Goal: Find contact information: Find contact information

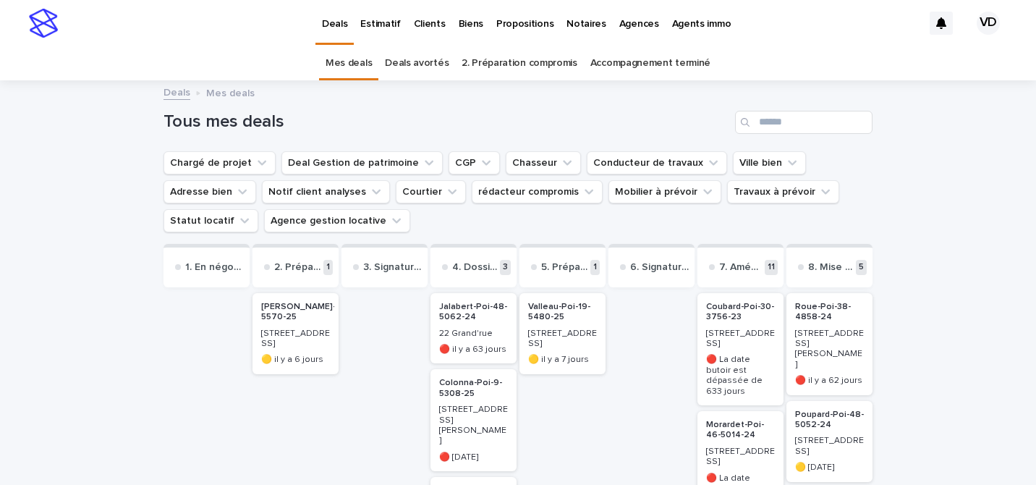
click at [509, 24] on p "Propositions" at bounding box center [524, 15] width 57 height 30
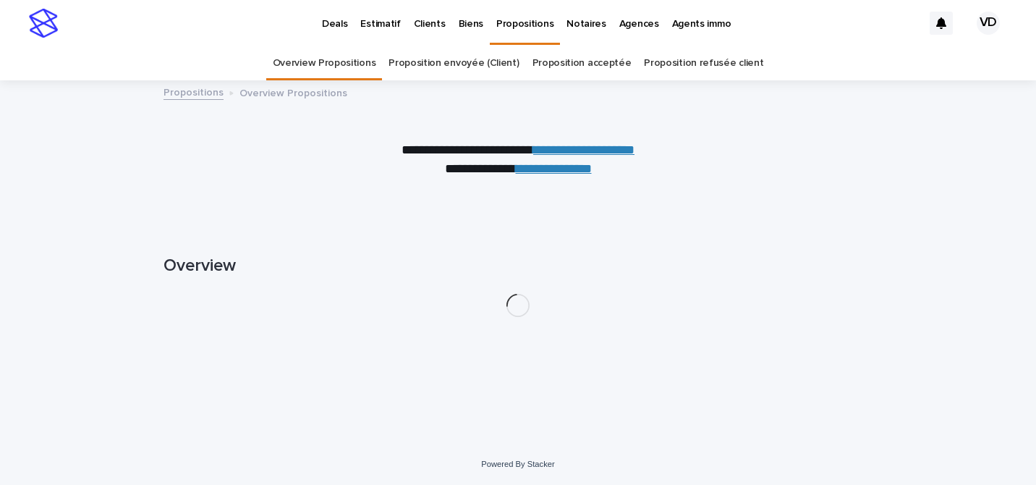
click at [423, 21] on p "Clients" at bounding box center [430, 15] width 32 height 30
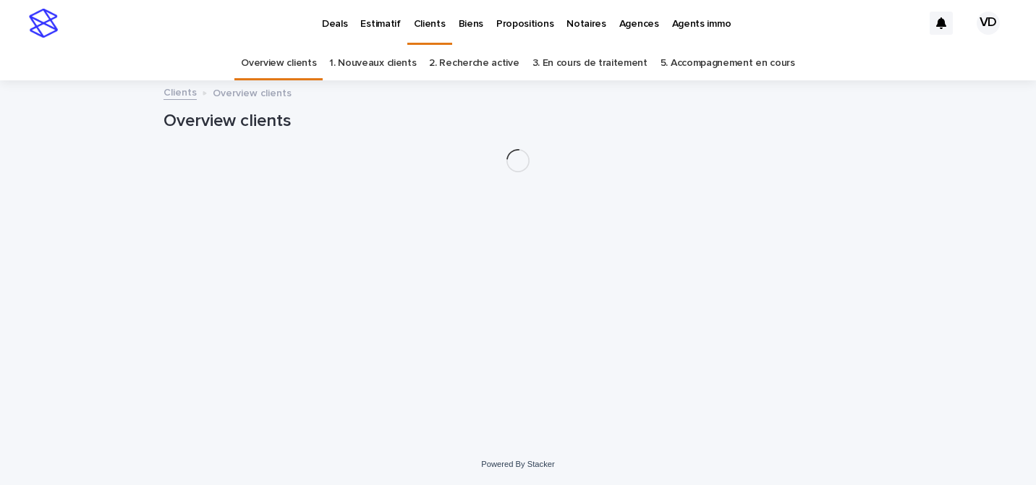
click at [467, 30] on p "Biens" at bounding box center [471, 15] width 25 height 30
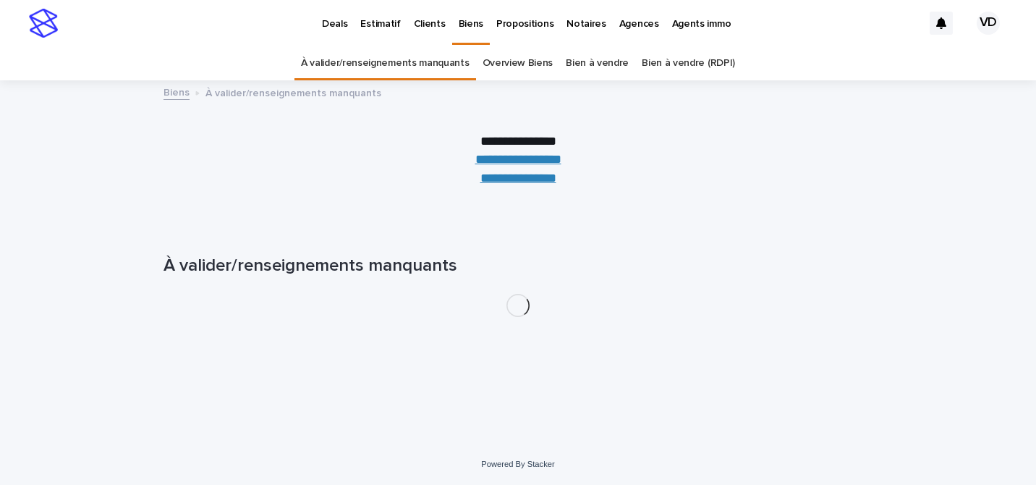
click at [522, 24] on p "Propositions" at bounding box center [524, 15] width 57 height 30
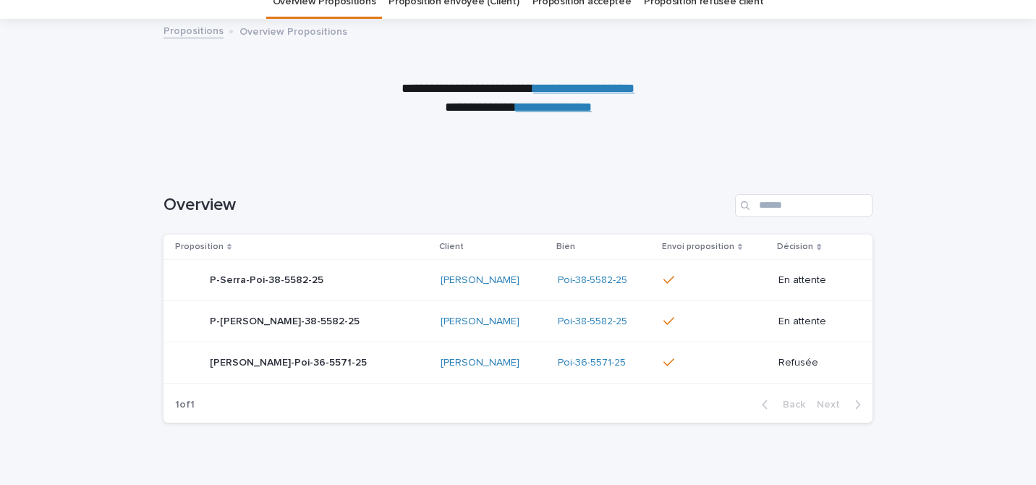
scroll to position [64, 0]
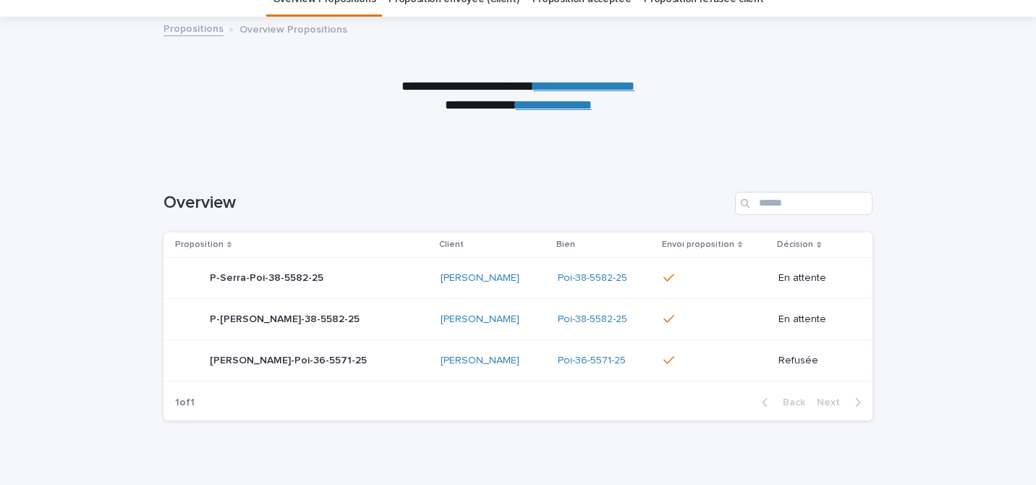
click at [706, 323] on div at bounding box center [715, 319] width 104 height 13
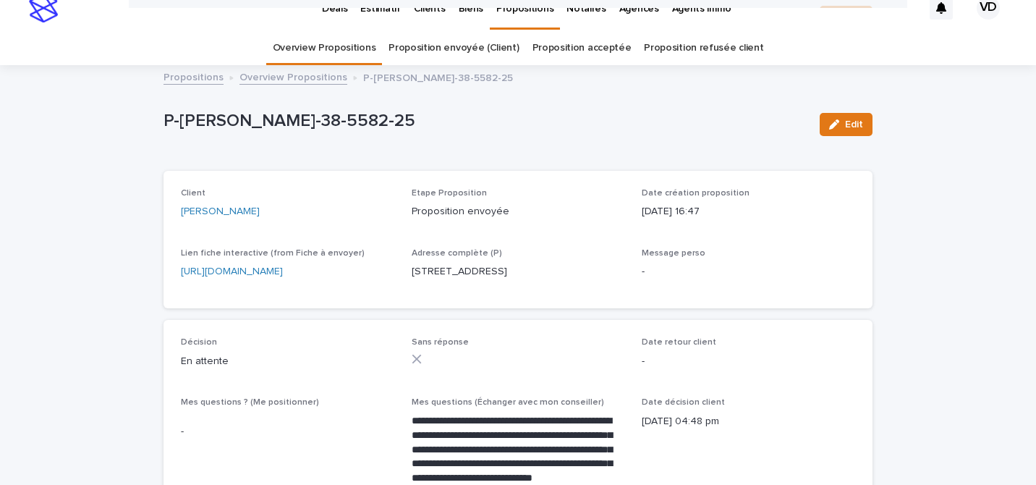
scroll to position [9, 0]
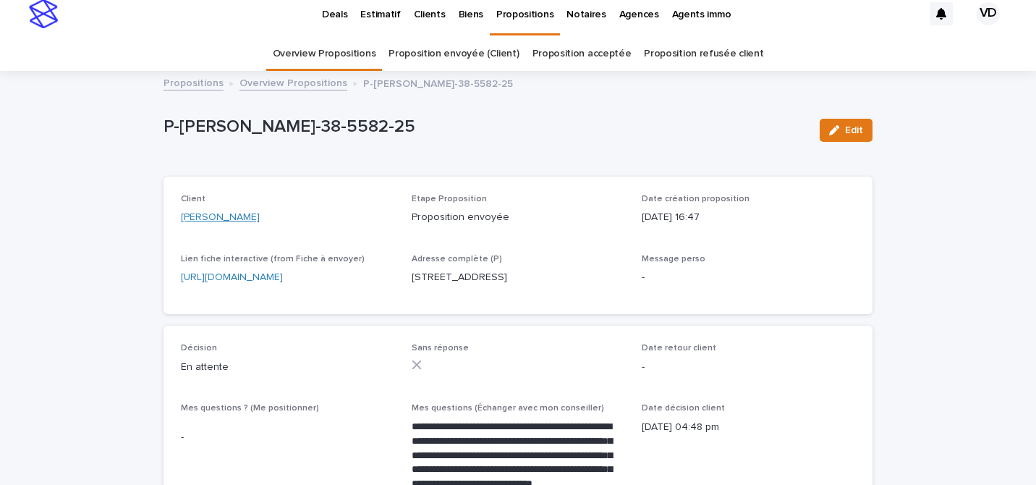
click at [246, 223] on link "[PERSON_NAME]" at bounding box center [220, 217] width 79 height 15
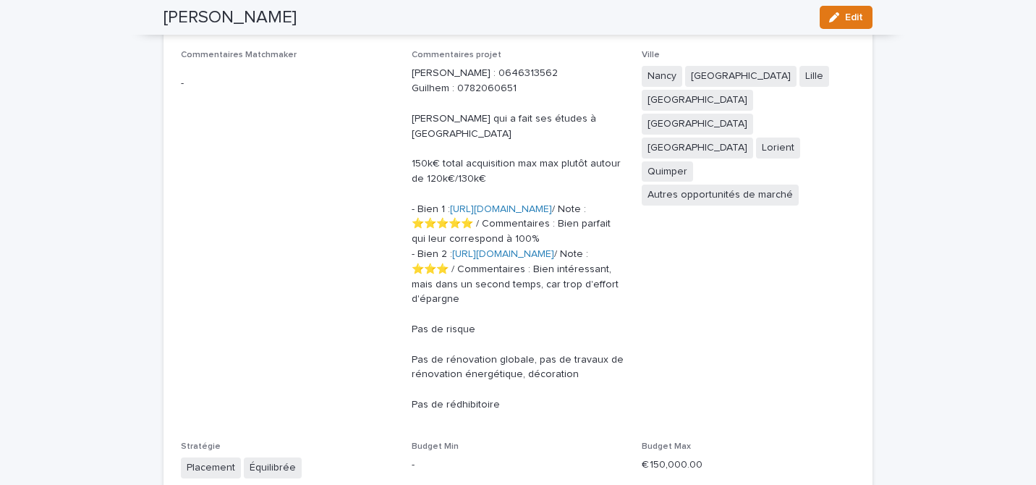
scroll to position [2402, 0]
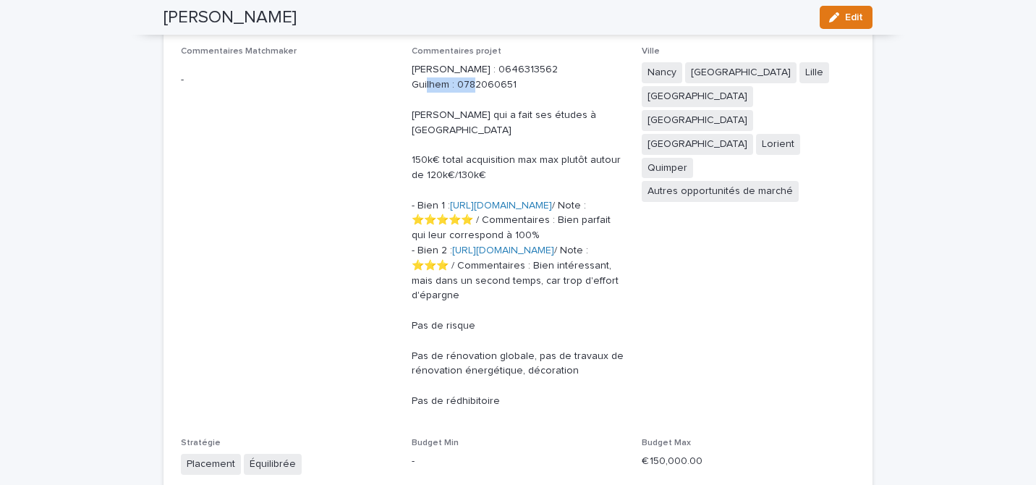
drag, startPoint x: 516, startPoint y: 120, endPoint x: 457, endPoint y: 116, distance: 58.7
click at [457, 116] on p "[PERSON_NAME] : 0646313562 Guilhem : 0782060651 [PERSON_NAME] qui a fait ses ét…" at bounding box center [518, 235] width 213 height 346
copy p "0782060651"
click at [385, 188] on span "Commentaires Matchmaker -" at bounding box center [287, 233] width 213 height 374
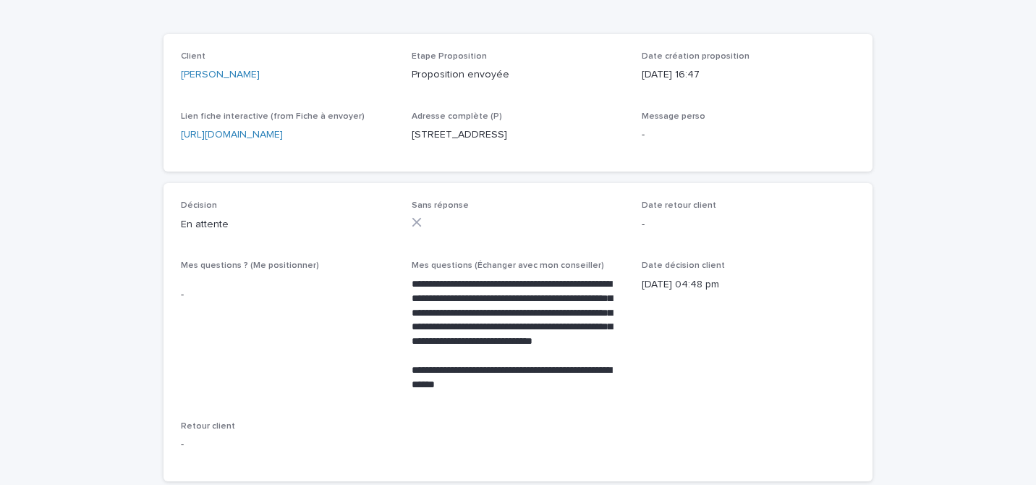
scroll to position [154, 0]
